Goal: Information Seeking & Learning: Learn about a topic

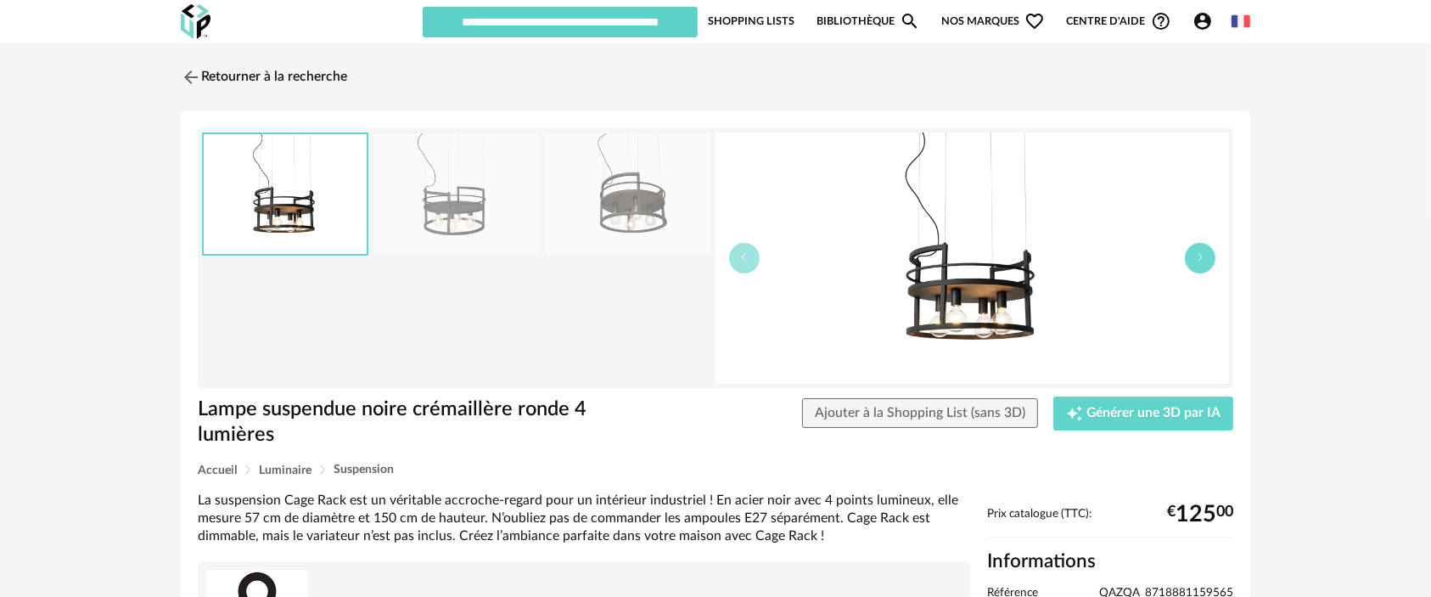
click at [1193, 250] on button "button" at bounding box center [1200, 258] width 31 height 31
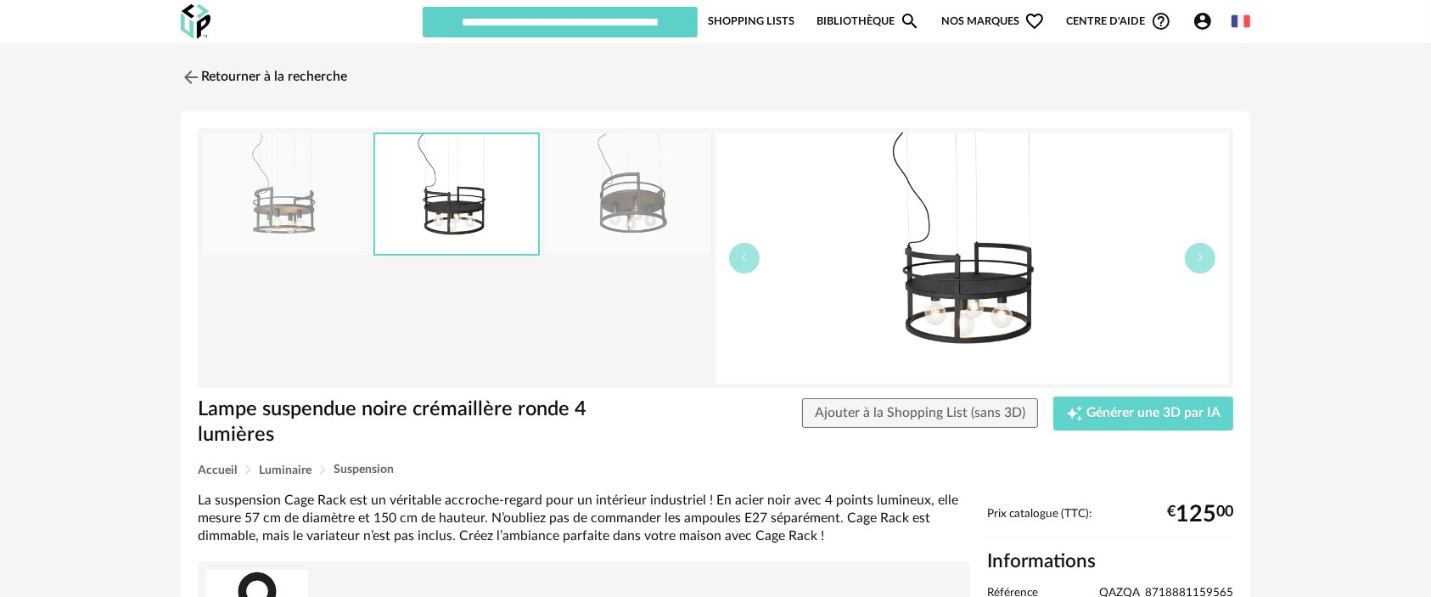
click at [612, 205] on img at bounding box center [627, 193] width 165 height 121
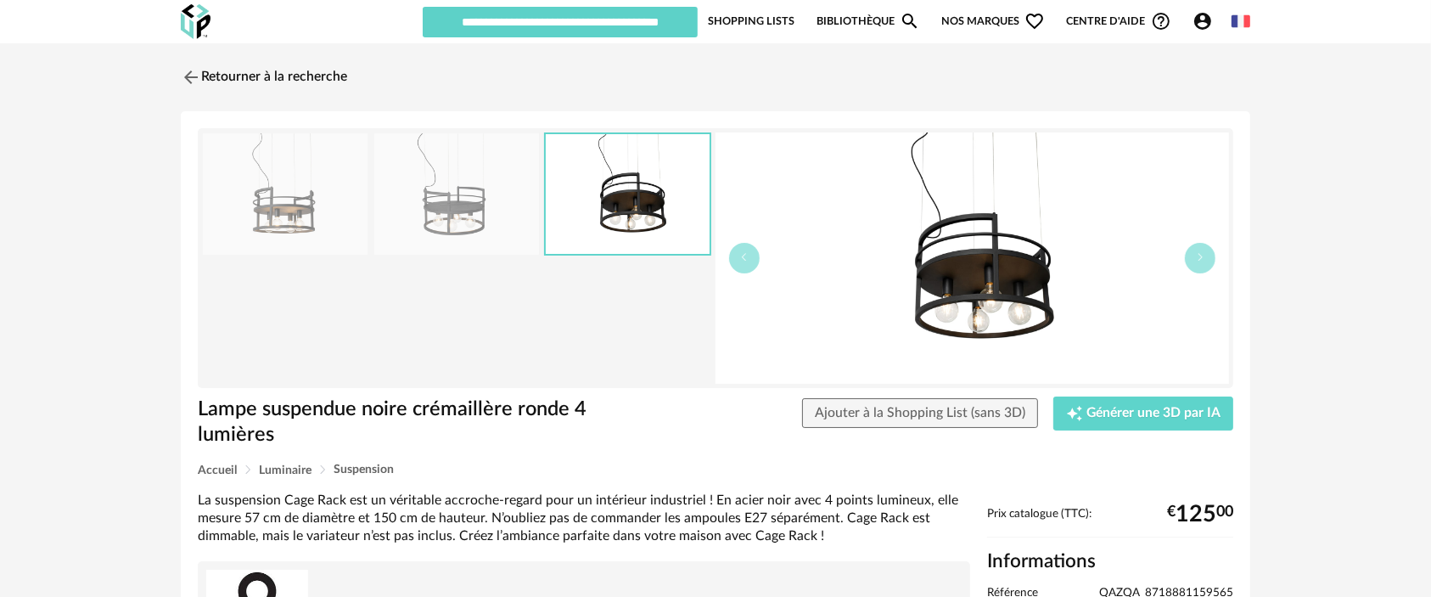
click at [1145, 595] on span "QAZQA_8718881159565" at bounding box center [1166, 593] width 134 height 15
copy ul "QAZQA_8718881159565"
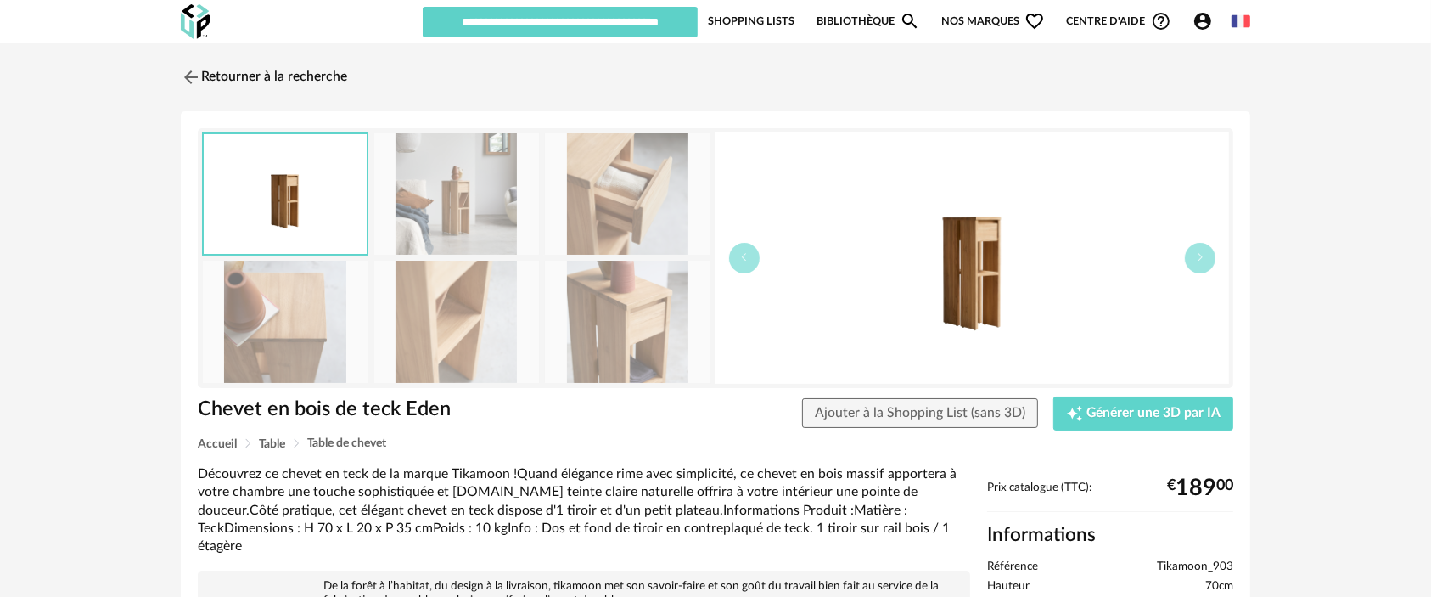
click at [1183, 564] on span "Tikamoon_903" at bounding box center [1195, 566] width 76 height 15
copy ul "Tikamoon_903"
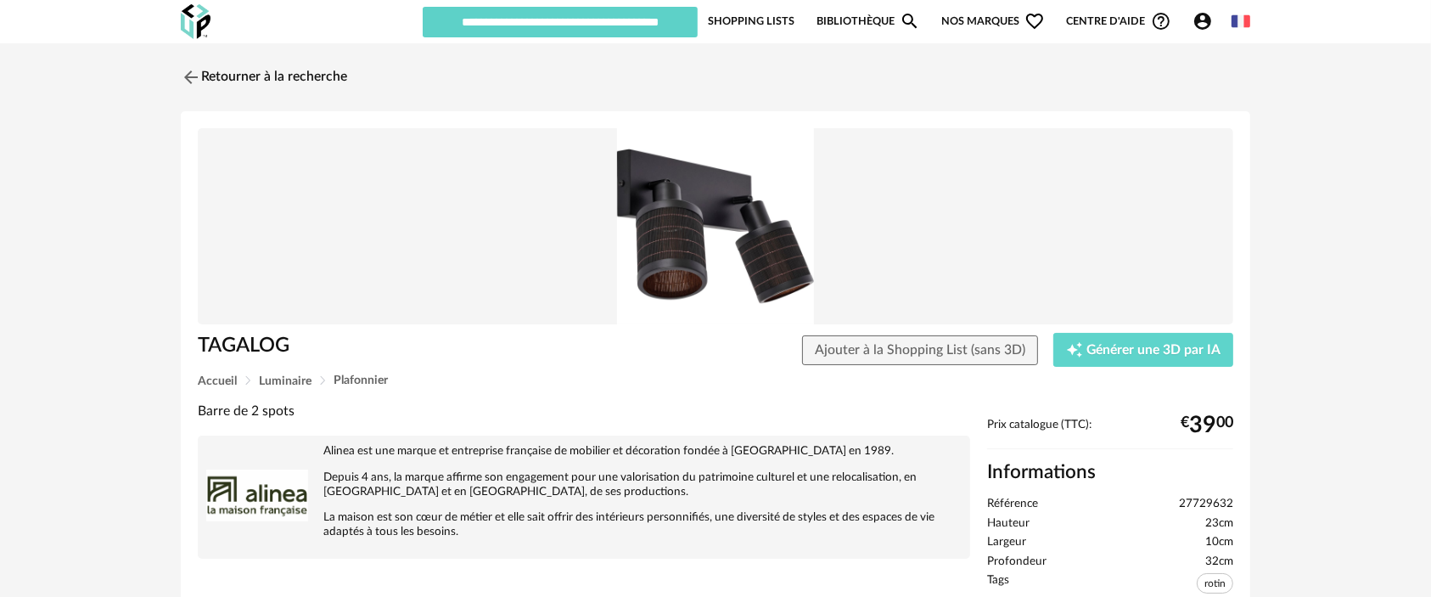
click at [1201, 506] on span "27729632" at bounding box center [1206, 504] width 54 height 15
copy ul "27729632"
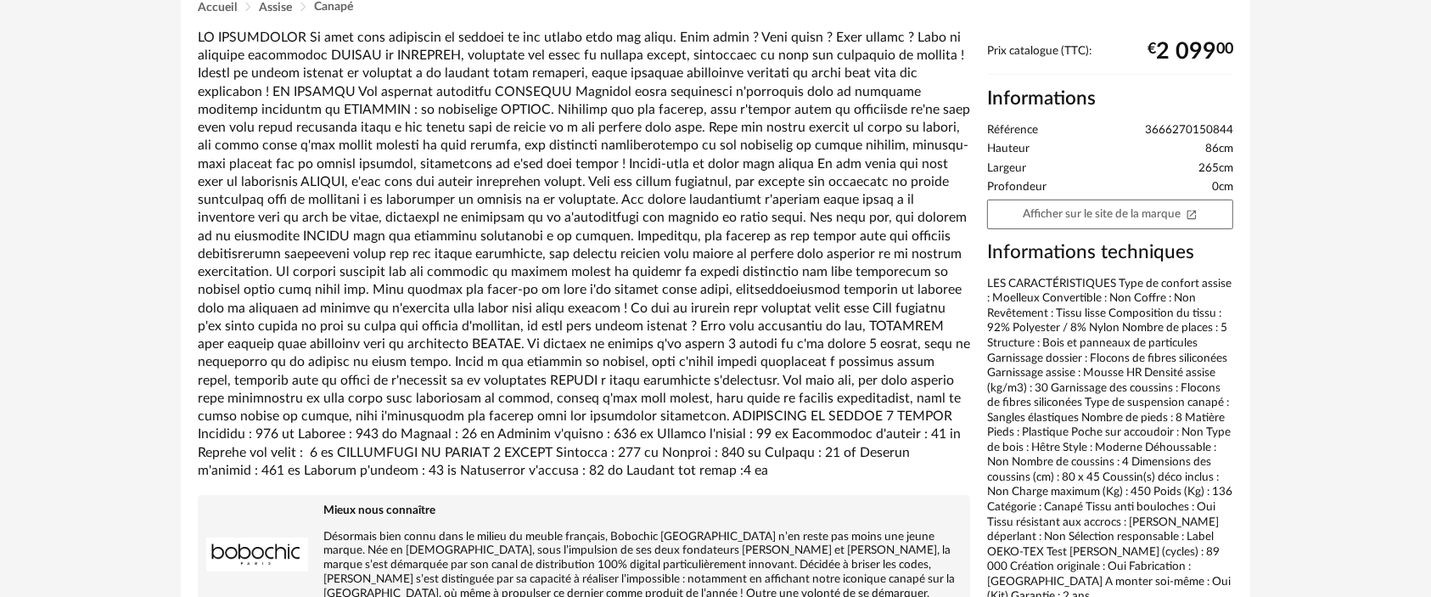
scroll to position [463, 0]
